Goal: Task Accomplishment & Management: Use online tool/utility

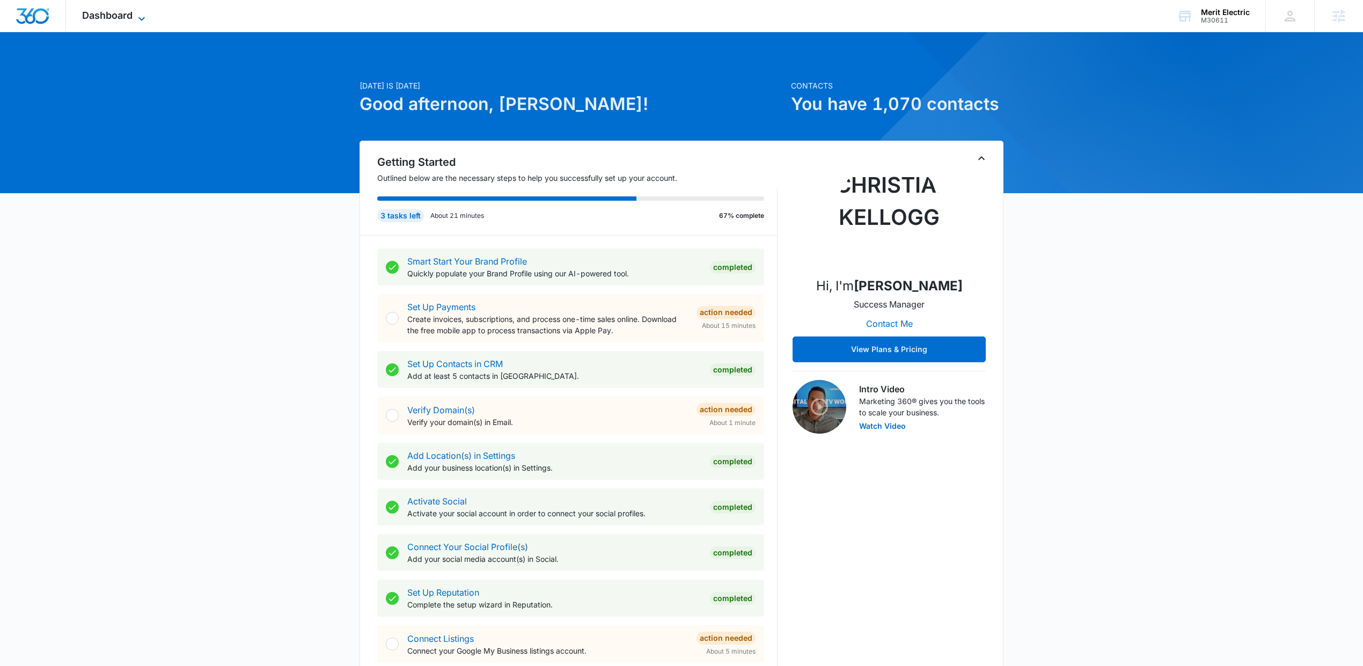
click at [126, 18] on span "Dashboard" at bounding box center [107, 15] width 50 height 11
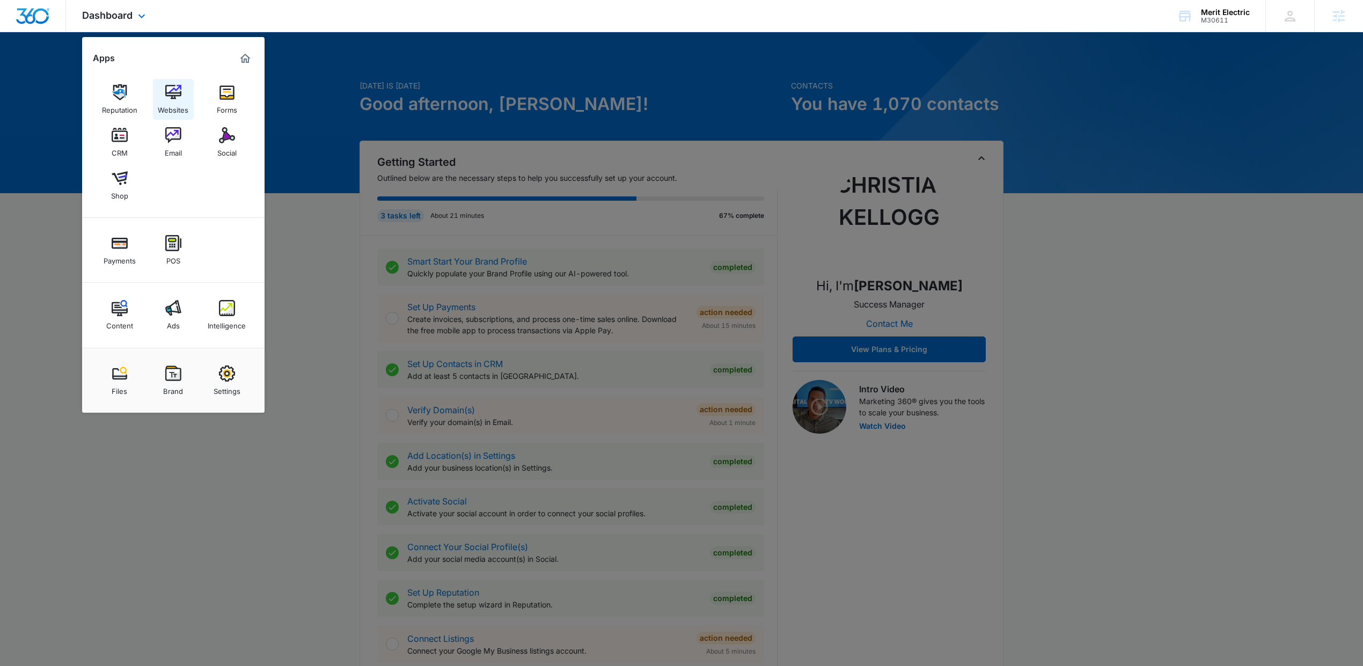
click at [179, 100] on div "Websites" at bounding box center [173, 107] width 31 height 14
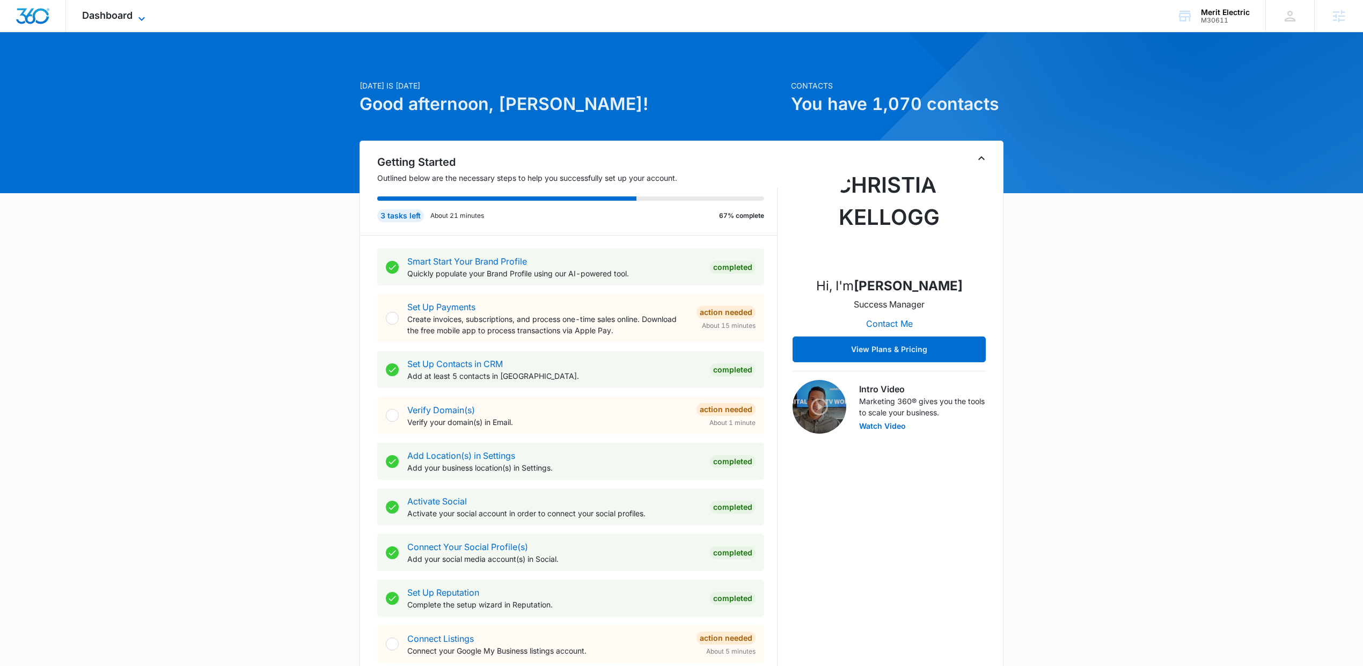
click at [104, 14] on span "Dashboard" at bounding box center [107, 15] width 50 height 11
click at [127, 14] on span "Dashboard" at bounding box center [107, 15] width 50 height 11
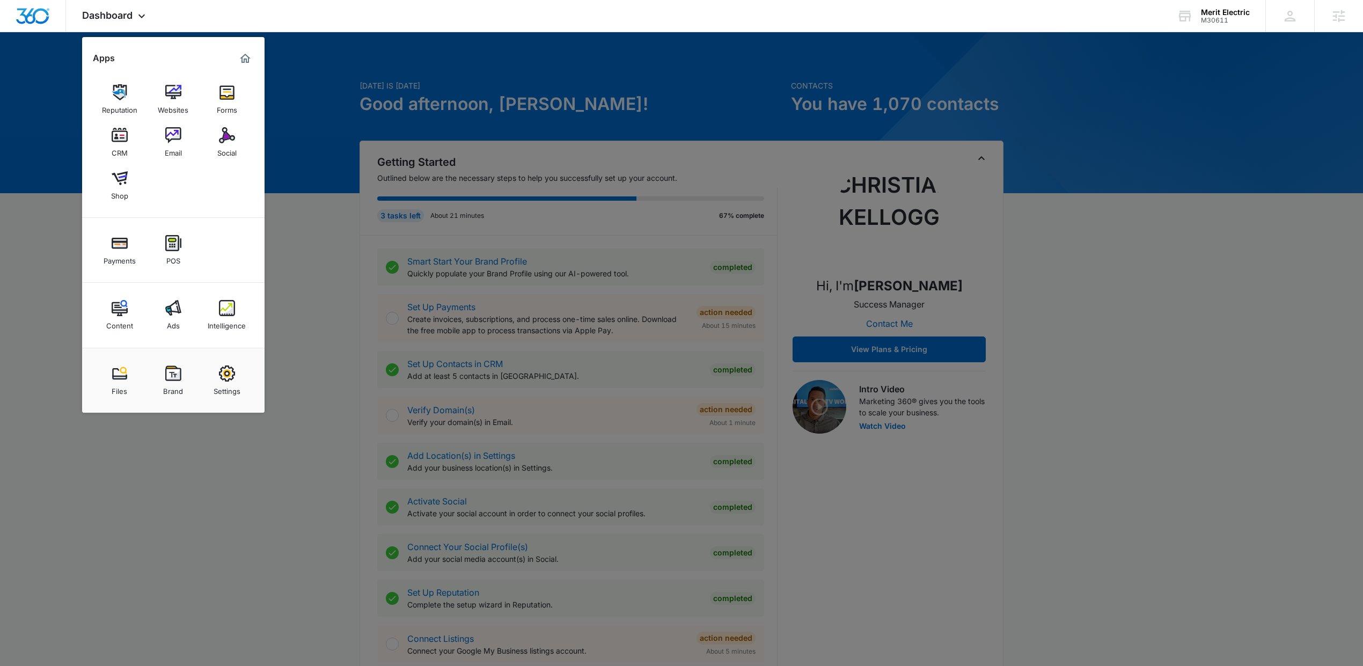
click at [236, 138] on link "Social" at bounding box center [227, 142] width 41 height 41
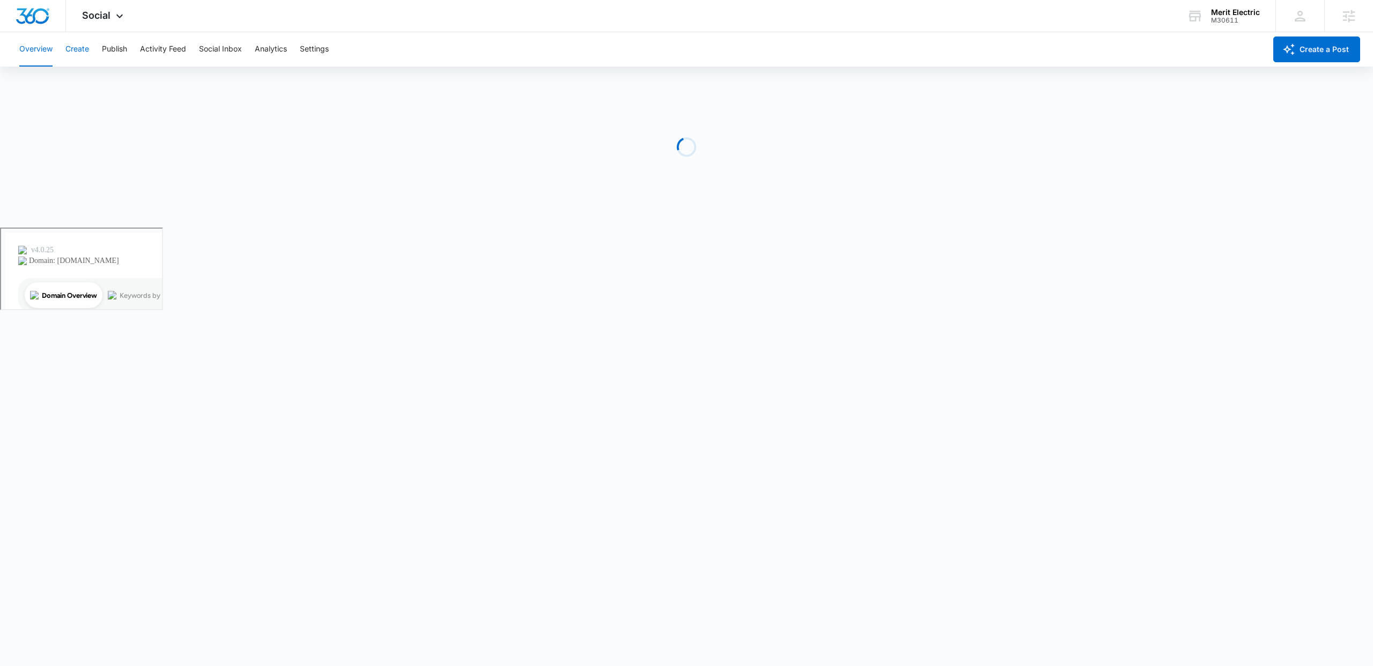
click at [70, 42] on button "Create" at bounding box center [77, 49] width 24 height 34
click at [88, 91] on button "Approvals" at bounding box center [105, 82] width 36 height 30
click at [56, 78] on button "Content Library" at bounding box center [46, 82] width 55 height 30
click at [103, 76] on button "Approvals" at bounding box center [105, 82] width 36 height 30
